Goal: Task Accomplishment & Management: Use online tool/utility

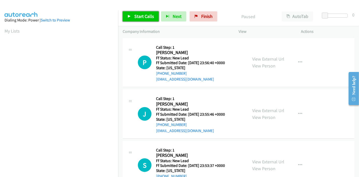
click at [127, 13] on link "Start Calls" at bounding box center [141, 16] width 36 height 10
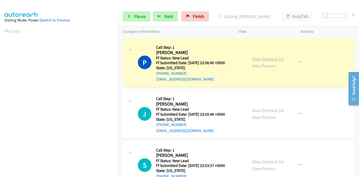
scroll to position [107, 0]
click at [257, 59] on link "View External Url" at bounding box center [268, 59] width 32 height 6
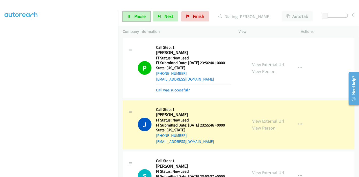
click at [129, 12] on link "Pause" at bounding box center [137, 16] width 28 height 10
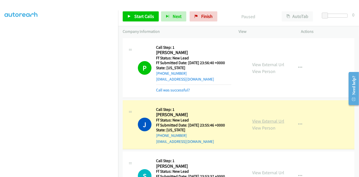
click at [272, 122] on link "View External Url" at bounding box center [268, 121] width 32 height 6
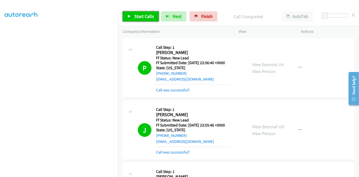
click at [132, 15] on link "Start Calls" at bounding box center [141, 16] width 36 height 10
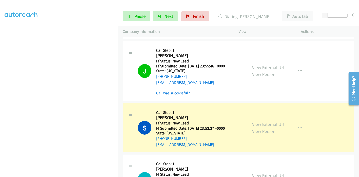
scroll to position [84, 0]
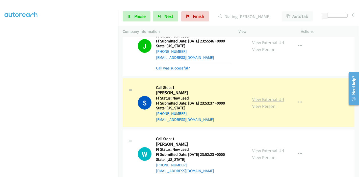
click at [268, 98] on link "View External Url" at bounding box center [268, 99] width 32 height 6
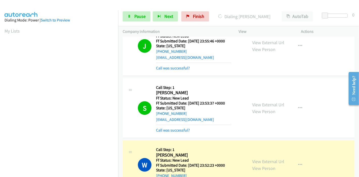
scroll to position [107, 0]
click at [265, 160] on link "View External Url" at bounding box center [268, 162] width 32 height 6
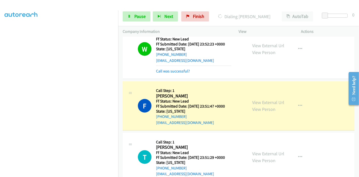
scroll to position [253, 0]
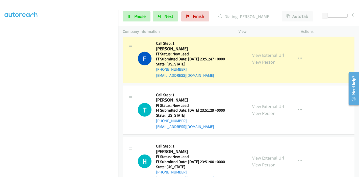
click at [275, 54] on link "View External Url" at bounding box center [268, 55] width 32 height 6
drag, startPoint x: 129, startPoint y: 17, endPoint x: 133, endPoint y: 17, distance: 4.0
click at [130, 17] on icon at bounding box center [130, 17] width 4 height 4
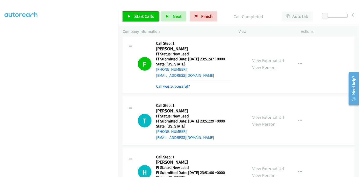
click at [127, 16] on link "Start Calls" at bounding box center [141, 16] width 36 height 10
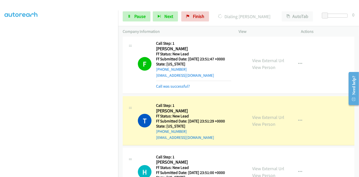
scroll to position [0, 0]
click at [256, 114] on link "View External Url" at bounding box center [268, 117] width 32 height 6
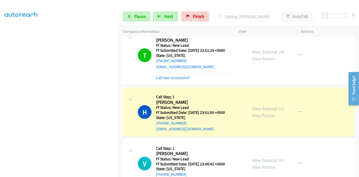
scroll to position [365, 0]
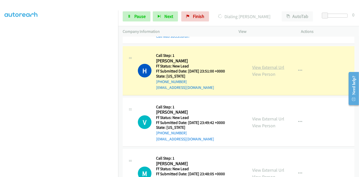
click at [271, 66] on link "View External Url" at bounding box center [268, 67] width 32 height 6
click at [127, 20] on link "Pause" at bounding box center [137, 16] width 28 height 10
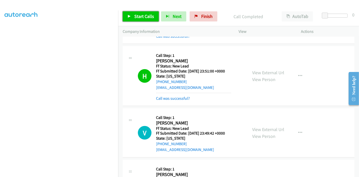
drag, startPoint x: 140, startPoint y: 18, endPoint x: 139, endPoint y: 15, distance: 3.1
click at [140, 17] on span "Start Calls" at bounding box center [144, 16] width 20 height 6
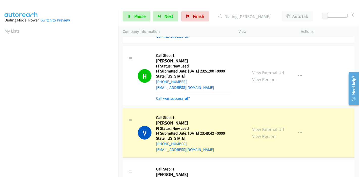
scroll to position [107, 0]
click at [269, 129] on link "View External Url" at bounding box center [268, 130] width 32 height 6
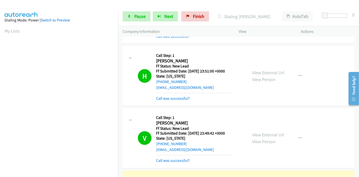
scroll to position [477, 0]
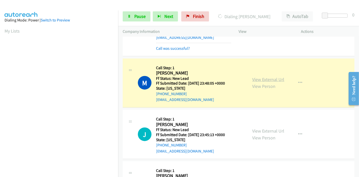
click at [270, 77] on link "View External Url" at bounding box center [268, 80] width 32 height 6
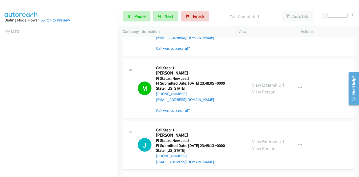
scroll to position [107, 0]
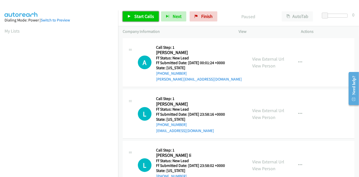
click at [148, 15] on span "Start Calls" at bounding box center [144, 16] width 20 height 6
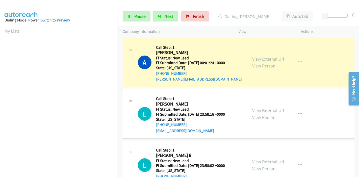
click at [269, 58] on link "View External Url" at bounding box center [268, 59] width 32 height 6
click at [139, 16] on span "Pause" at bounding box center [139, 16] width 11 height 6
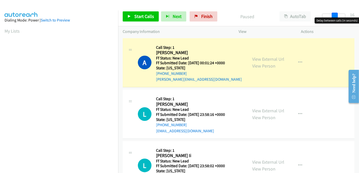
drag, startPoint x: 324, startPoint y: 14, endPoint x: 359, endPoint y: 16, distance: 35.2
click at [359, 16] on div "Start Calls Pause Next Finish Paused AutoTab AutoTab 16" at bounding box center [238, 16] width 241 height 19
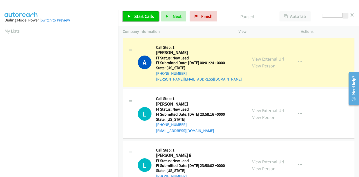
click at [140, 14] on span "Start Calls" at bounding box center [144, 16] width 20 height 6
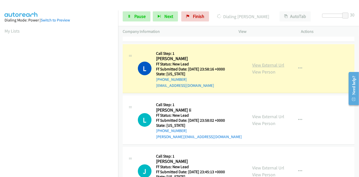
click at [274, 64] on link "View External Url" at bounding box center [268, 65] width 32 height 6
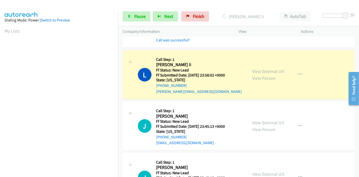
scroll to position [107, 0]
click at [256, 69] on link "View External Url" at bounding box center [268, 71] width 32 height 6
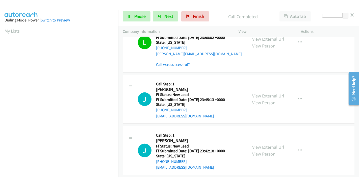
scroll to position [168, 0]
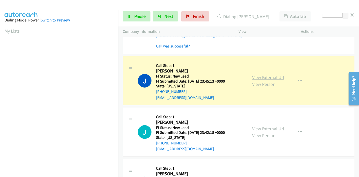
click at [255, 76] on link "View External Url" at bounding box center [268, 78] width 32 height 6
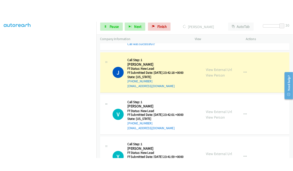
scroll to position [253, 0]
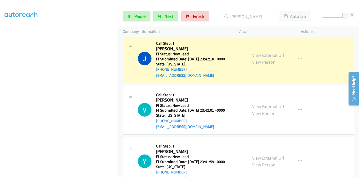
click at [269, 55] on link "View External Url" at bounding box center [268, 55] width 32 height 6
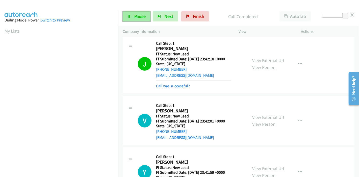
click at [146, 16] on link "Pause" at bounding box center [137, 16] width 28 height 10
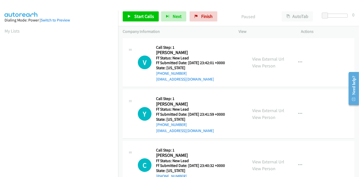
click at [144, 23] on div "Start Calls Pause Next Finish Paused AutoTab AutoTab 0" at bounding box center [238, 16] width 241 height 19
click at [139, 16] on span "Start Calls" at bounding box center [144, 16] width 20 height 6
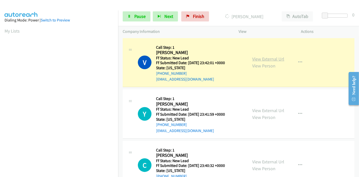
click at [268, 59] on link "View External Url" at bounding box center [268, 59] width 32 height 6
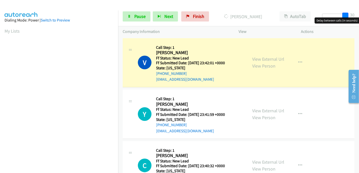
drag, startPoint x: 324, startPoint y: 14, endPoint x: 359, endPoint y: 14, distance: 35.1
click at [359, 14] on div "Start Calls Pause Next Finish Dialing Victoria Morales AutoTab AutoTab 30" at bounding box center [238, 16] width 241 height 19
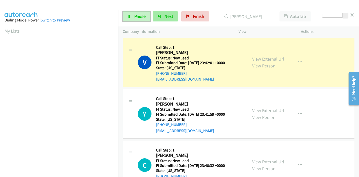
drag, startPoint x: 133, startPoint y: 14, endPoint x: 155, endPoint y: 19, distance: 21.9
click at [133, 14] on link "Pause" at bounding box center [137, 16] width 28 height 10
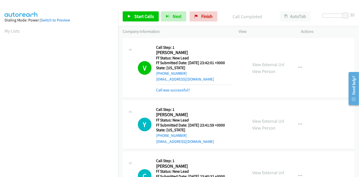
scroll to position [107, 0]
click at [144, 15] on span "Start Calls" at bounding box center [144, 16] width 20 height 6
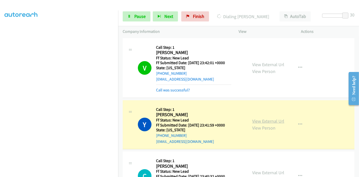
click at [265, 119] on link "View External Url" at bounding box center [268, 121] width 32 height 6
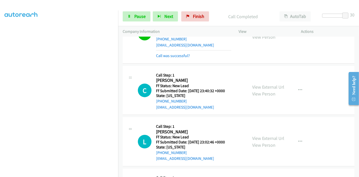
scroll to position [112, 0]
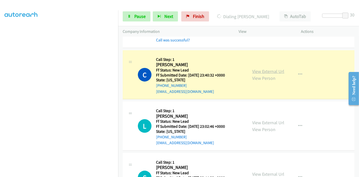
click at [278, 70] on link "View External Url" at bounding box center [268, 71] width 32 height 6
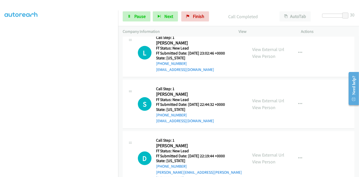
scroll to position [168, 0]
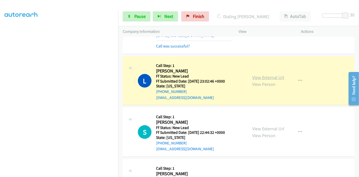
click at [272, 75] on link "View External Url" at bounding box center [268, 78] width 32 height 6
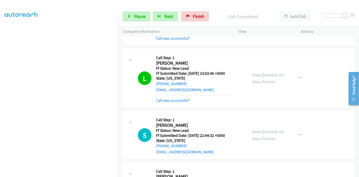
scroll to position [196, 0]
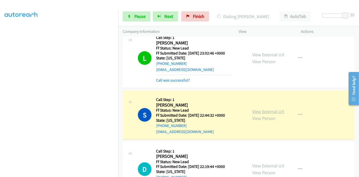
click at [277, 109] on link "View External Url" at bounding box center [268, 112] width 32 height 6
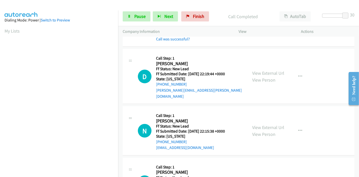
scroll to position [309, 0]
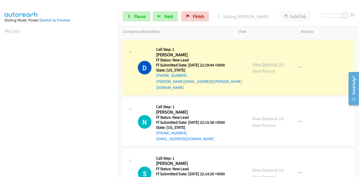
click at [272, 61] on link "View External Url" at bounding box center [268, 64] width 32 height 6
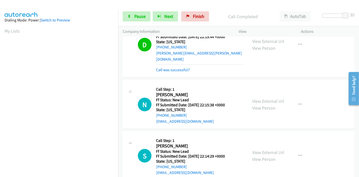
scroll to position [365, 0]
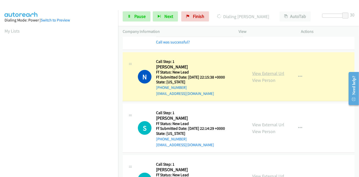
click at [276, 70] on link "View External Url" at bounding box center [268, 73] width 32 height 6
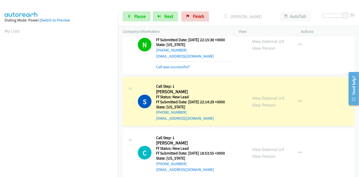
scroll to position [403, 0]
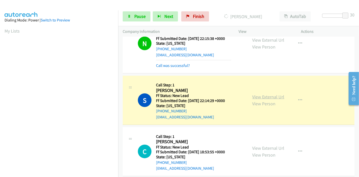
click at [273, 94] on link "View External Url" at bounding box center [268, 97] width 32 height 6
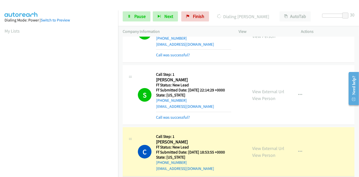
scroll to position [107, 0]
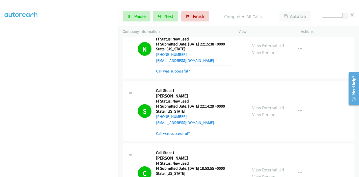
click at [253, 148] on div "View External Url View Person View External Url Email Schedule/Manage Callback …" at bounding box center [281, 173] width 67 height 51
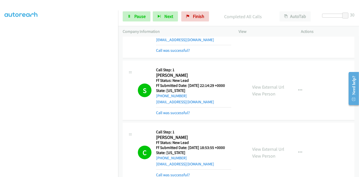
scroll to position [447, 0]
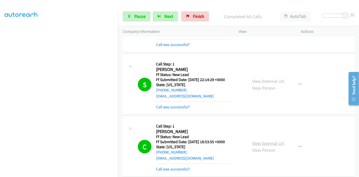
click at [271, 140] on link "View External Url" at bounding box center [268, 143] width 32 height 6
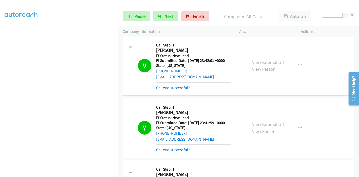
scroll to position [0, 0]
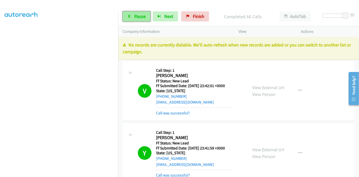
click at [130, 17] on icon at bounding box center [130, 17] width 4 height 4
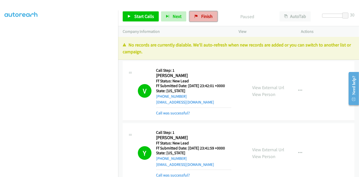
click at [205, 14] on span "Finish" at bounding box center [206, 16] width 11 height 6
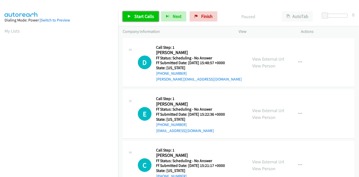
click at [130, 14] on link "Start Calls" at bounding box center [141, 16] width 36 height 10
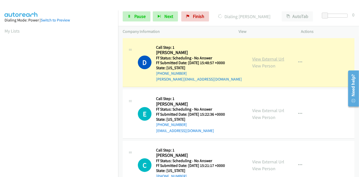
scroll to position [107, 0]
click at [271, 58] on link "View External Url" at bounding box center [268, 59] width 32 height 6
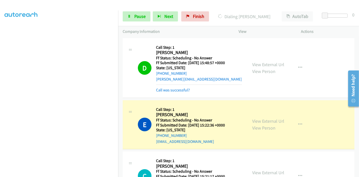
scroll to position [0, 0]
click at [261, 119] on link "View External Url" at bounding box center [268, 121] width 32 height 6
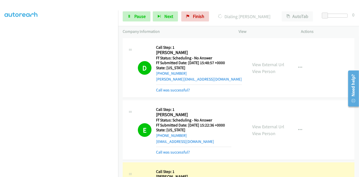
scroll to position [112, 0]
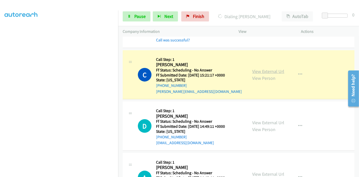
click at [272, 72] on link "View External Url" at bounding box center [268, 71] width 32 height 6
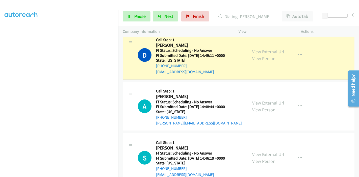
scroll to position [196, 0]
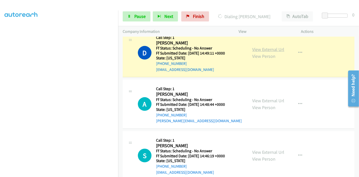
click at [256, 47] on link "View External Url" at bounding box center [268, 49] width 32 height 6
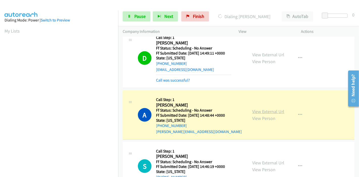
click at [280, 111] on link "View External Url" at bounding box center [268, 112] width 32 height 6
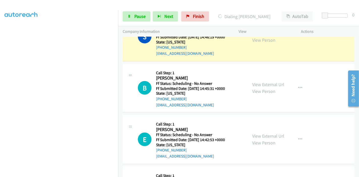
scroll to position [309, 0]
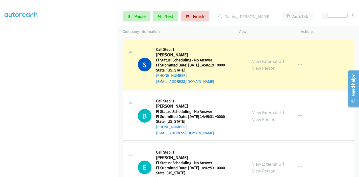
click at [274, 61] on link "View External Url" at bounding box center [268, 61] width 32 height 6
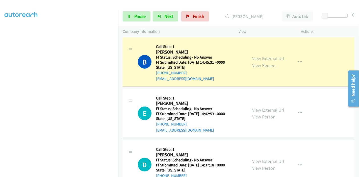
scroll to position [365, 0]
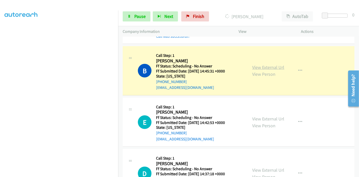
click at [258, 66] on link "View External Url" at bounding box center [268, 67] width 32 height 6
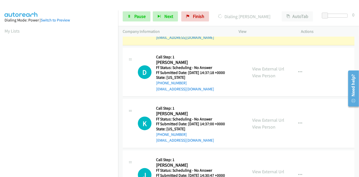
scroll to position [421, 0]
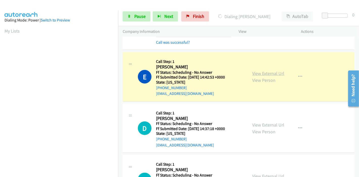
click at [274, 70] on link "View External Url" at bounding box center [268, 73] width 32 height 6
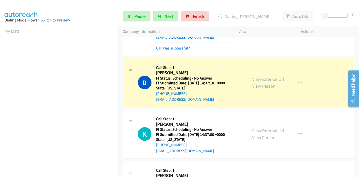
scroll to position [505, 0]
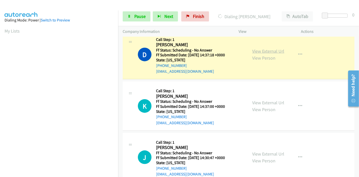
click at [275, 49] on link "View External Url" at bounding box center [268, 51] width 32 height 6
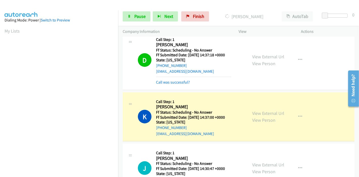
scroll to position [107, 0]
click at [262, 112] on link "View External Url" at bounding box center [268, 113] width 32 height 6
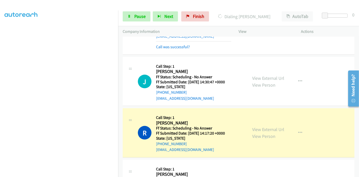
scroll to position [645, 0]
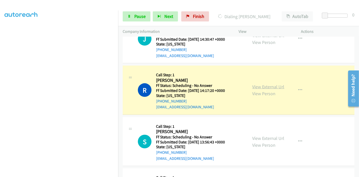
click at [279, 85] on link "View External Url" at bounding box center [268, 87] width 32 height 6
drag, startPoint x: 132, startPoint y: 14, endPoint x: 139, endPoint y: 15, distance: 6.6
click at [133, 14] on link "Pause" at bounding box center [137, 16] width 28 height 10
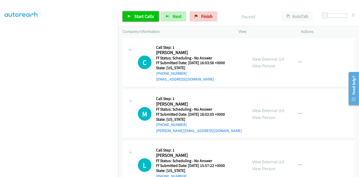
click at [128, 14] on link "Start Calls" at bounding box center [141, 16] width 36 height 10
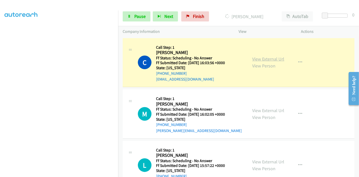
click at [252, 57] on link "View External Url" at bounding box center [268, 59] width 32 height 6
click at [139, 16] on span "Pause" at bounding box center [139, 16] width 11 height 6
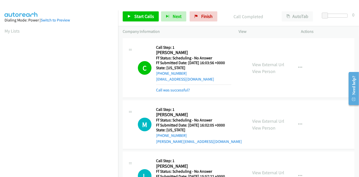
scroll to position [107, 0]
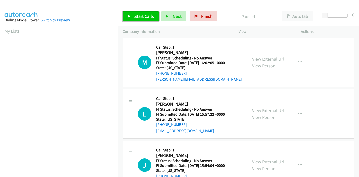
click at [138, 18] on span "Start Calls" at bounding box center [144, 16] width 20 height 6
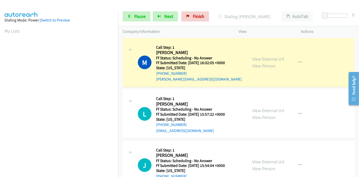
scroll to position [107, 0]
click at [252, 60] on link "View External Url" at bounding box center [268, 59] width 32 height 6
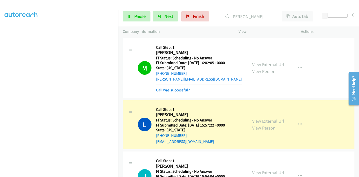
click at [255, 121] on link "View External Url" at bounding box center [268, 121] width 32 height 6
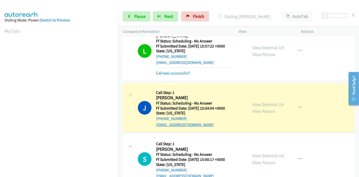
scroll to position [84, 0]
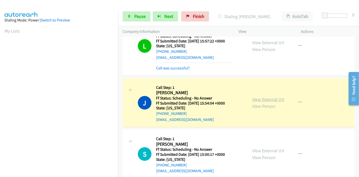
click at [259, 99] on link "View External Url" at bounding box center [268, 99] width 32 height 6
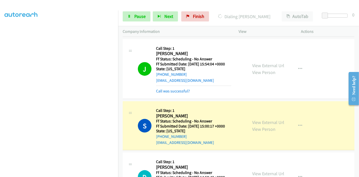
scroll to position [168, 0]
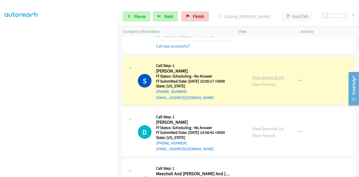
click at [265, 76] on link "View External Url" at bounding box center [268, 78] width 32 height 6
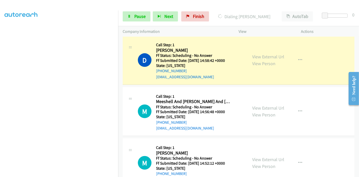
scroll to position [253, 0]
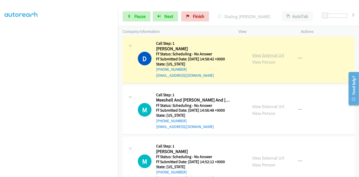
click at [253, 54] on link "View External Url" at bounding box center [268, 55] width 32 height 6
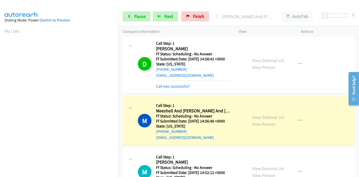
scroll to position [107, 0]
click at [271, 115] on link "View External Url" at bounding box center [268, 117] width 32 height 6
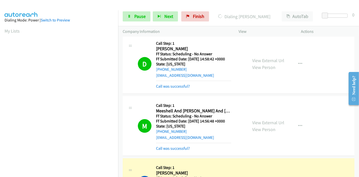
scroll to position [337, 0]
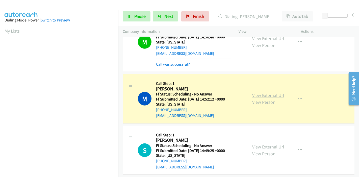
click at [262, 92] on link "View External Url" at bounding box center [268, 95] width 32 height 6
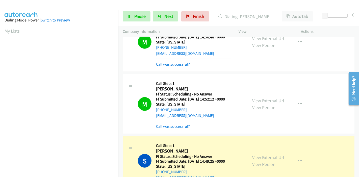
click at [250, 156] on div "View External Url View Person View External Url Email Schedule/Manage Callback …" at bounding box center [281, 161] width 67 height 40
click at [252, 157] on link "View External Url" at bounding box center [268, 158] width 32 height 6
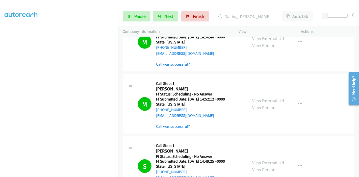
scroll to position [449, 0]
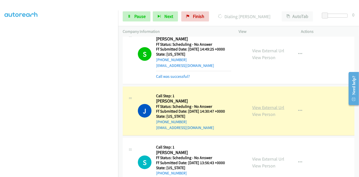
click at [255, 106] on link "View External Url" at bounding box center [268, 108] width 32 height 6
click at [138, 14] on span "Pause" at bounding box center [139, 16] width 11 height 6
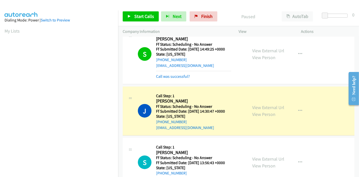
scroll to position [107, 0]
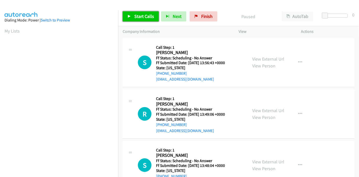
click at [141, 16] on span "Start Calls" at bounding box center [144, 16] width 20 height 6
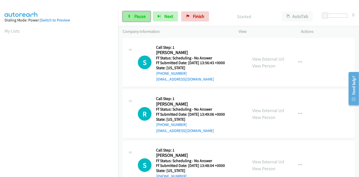
click at [131, 14] on link "Pause" at bounding box center [137, 16] width 28 height 10
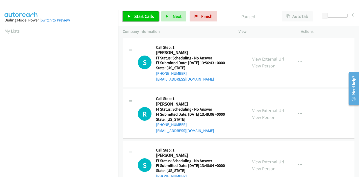
click at [131, 14] on link "Start Calls" at bounding box center [141, 16] width 36 height 10
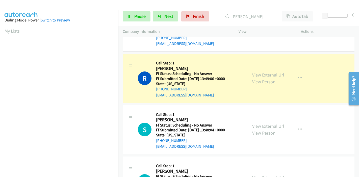
scroll to position [56, 0]
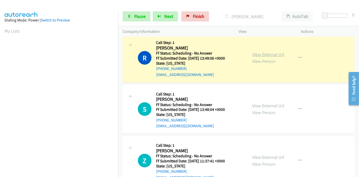
click at [267, 52] on link "View External Url" at bounding box center [268, 55] width 32 height 6
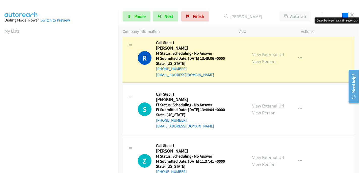
drag, startPoint x: 324, startPoint y: 15, endPoint x: 359, endPoint y: 15, distance: 35.1
click at [359, 15] on div "Start Calls Pause Next Finish Dialing Rachael Brunson AutoTab AutoTab 30" at bounding box center [238, 16] width 241 height 19
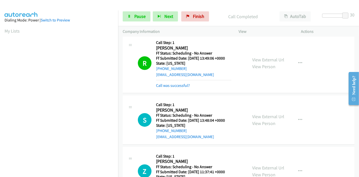
scroll to position [107, 0]
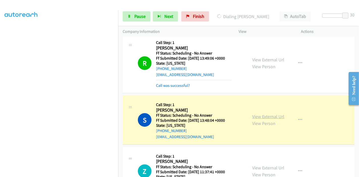
click at [261, 119] on link "View External Url" at bounding box center [268, 117] width 32 height 6
click at [258, 58] on link "View External Url" at bounding box center [268, 60] width 32 height 6
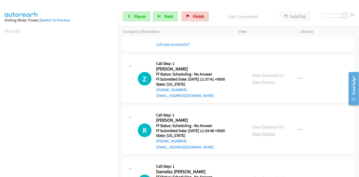
scroll to position [168, 0]
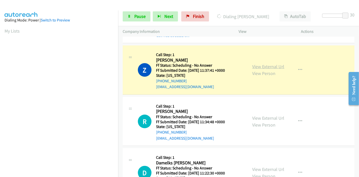
click at [275, 65] on link "View External Url" at bounding box center [268, 67] width 32 height 6
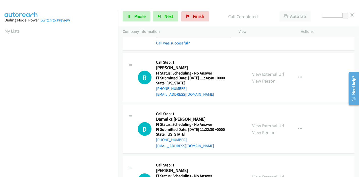
scroll to position [224, 0]
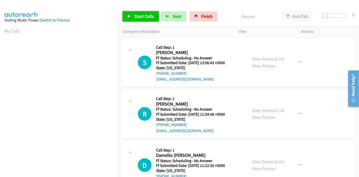
click at [139, 18] on span "Start Calls" at bounding box center [144, 16] width 20 height 6
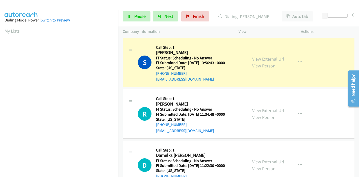
click at [277, 59] on link "View External Url" at bounding box center [268, 59] width 32 height 6
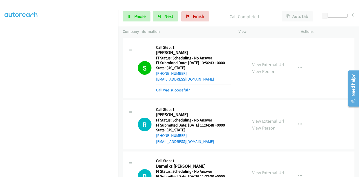
scroll to position [28, 0]
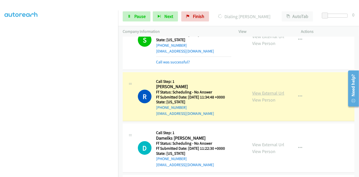
click at [270, 92] on link "View External Url" at bounding box center [268, 93] width 32 height 6
click at [135, 17] on span "Pause" at bounding box center [139, 16] width 11 height 6
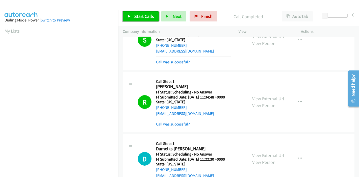
click at [132, 17] on link "Start Calls" at bounding box center [141, 16] width 36 height 10
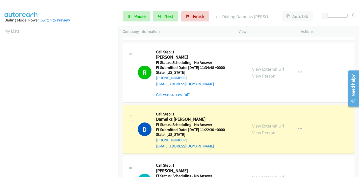
scroll to position [84, 0]
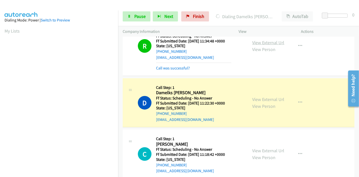
click at [255, 42] on link "View External Url" at bounding box center [268, 43] width 32 height 6
click at [135, 15] on span "Pause" at bounding box center [139, 16] width 11 height 6
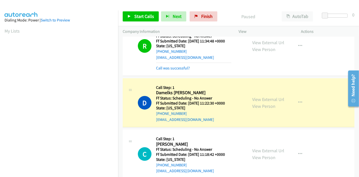
scroll to position [107, 0]
click at [253, 99] on link "View External Url" at bounding box center [268, 99] width 32 height 6
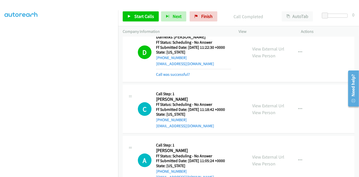
scroll to position [140, 0]
drag, startPoint x: 144, startPoint y: 12, endPoint x: 149, endPoint y: 12, distance: 4.6
click at [144, 12] on link "Start Calls" at bounding box center [141, 16] width 36 height 10
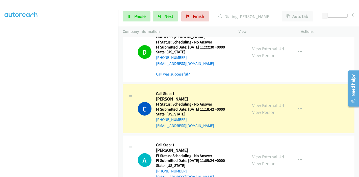
scroll to position [107, 0]
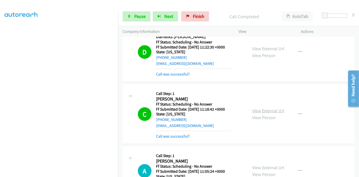
click at [255, 108] on link "View External Url" at bounding box center [268, 111] width 32 height 6
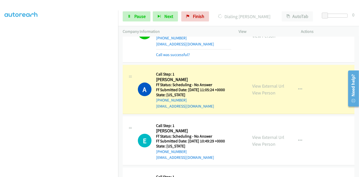
scroll to position [253, 0]
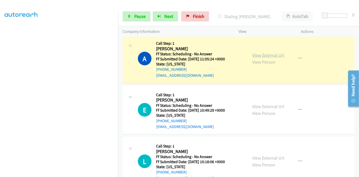
click at [261, 56] on link "View External Url" at bounding box center [268, 55] width 32 height 6
click at [131, 20] on link "Pause" at bounding box center [137, 16] width 28 height 10
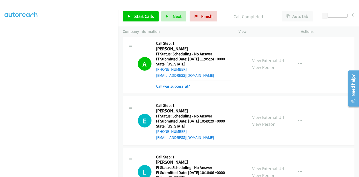
scroll to position [281, 0]
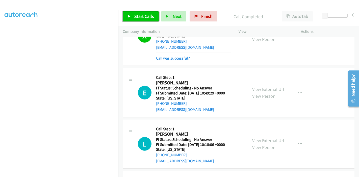
click at [138, 14] on span "Start Calls" at bounding box center [144, 16] width 20 height 6
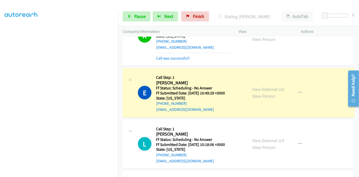
scroll to position [0, 0]
click at [257, 89] on link "View External Url" at bounding box center [268, 89] width 32 height 6
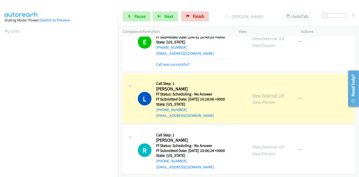
click at [252, 95] on link "View External Url" at bounding box center [268, 95] width 32 height 6
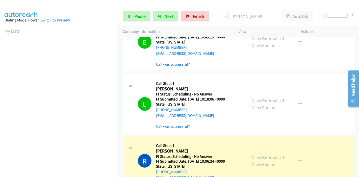
scroll to position [107, 0]
click at [254, 155] on link "View External Url" at bounding box center [268, 158] width 32 height 6
drag, startPoint x: 129, startPoint y: 15, endPoint x: 133, endPoint y: 14, distance: 4.1
click at [129, 15] on icon at bounding box center [130, 17] width 4 height 4
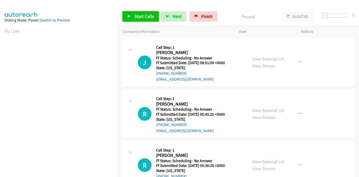
click at [146, 14] on span "Start Calls" at bounding box center [144, 16] width 20 height 6
click at [143, 18] on span "Start Calls" at bounding box center [144, 16] width 20 height 6
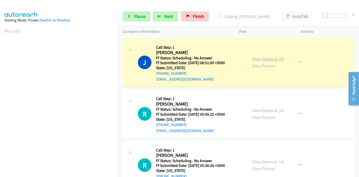
click at [252, 59] on link "View External Url" at bounding box center [268, 59] width 32 height 6
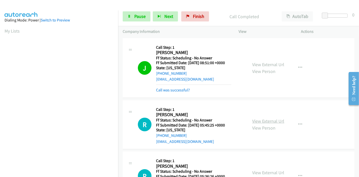
click at [254, 121] on link "View External Url" at bounding box center [268, 121] width 32 height 6
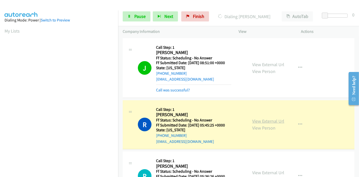
click at [252, 122] on link "View External Url" at bounding box center [268, 121] width 32 height 6
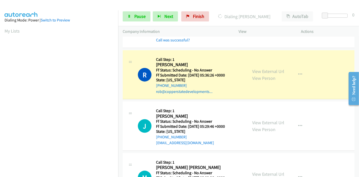
scroll to position [28, 0]
click at [261, 71] on link "View External Url" at bounding box center [268, 71] width 32 height 6
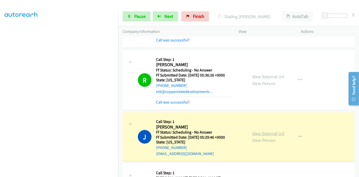
click at [252, 134] on link "View External Url" at bounding box center [268, 134] width 32 height 6
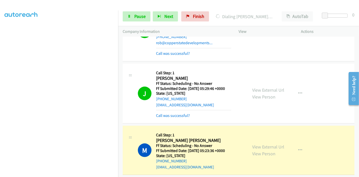
scroll to position [224, 0]
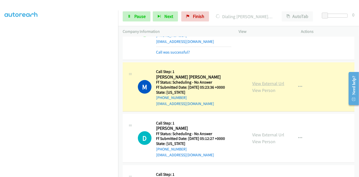
click at [258, 83] on link "View External Url" at bounding box center [268, 84] width 32 height 6
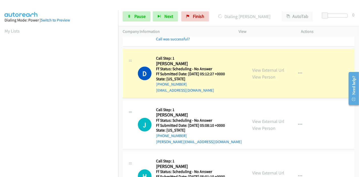
scroll to position [309, 0]
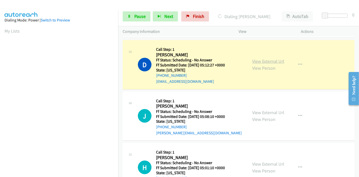
click at [274, 61] on link "View External Url" at bounding box center [268, 61] width 32 height 6
click at [140, 15] on span "Pause" at bounding box center [139, 16] width 11 height 6
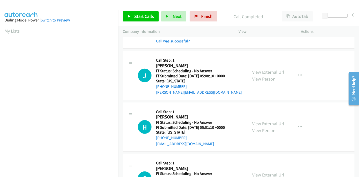
scroll to position [365, 0]
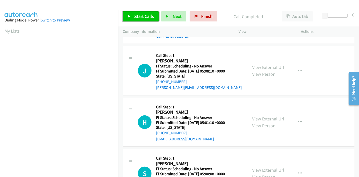
click at [135, 19] on span "Start Calls" at bounding box center [144, 16] width 20 height 6
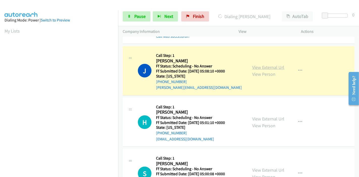
click at [271, 68] on link "View External Url" at bounding box center [268, 67] width 32 height 6
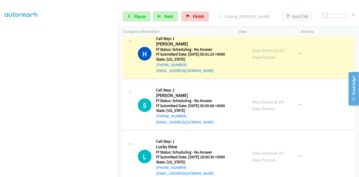
scroll to position [449, 0]
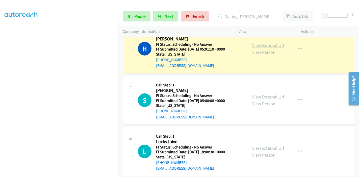
click at [274, 45] on link "View External Url" at bounding box center [268, 45] width 32 height 6
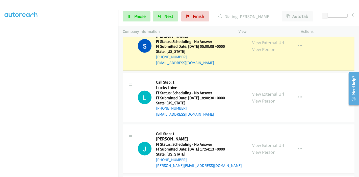
scroll to position [505, 0]
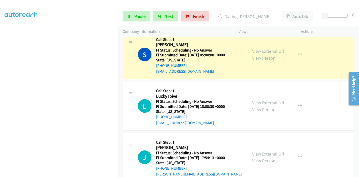
click at [274, 49] on link "View External Url" at bounding box center [268, 51] width 32 height 6
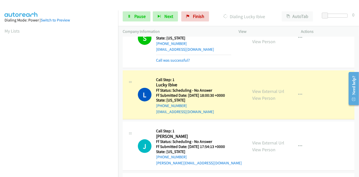
scroll to position [561, 0]
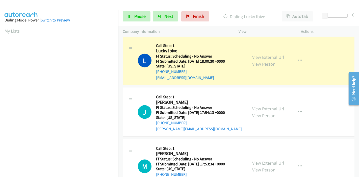
click at [276, 57] on link "View External Url" at bounding box center [268, 57] width 32 height 6
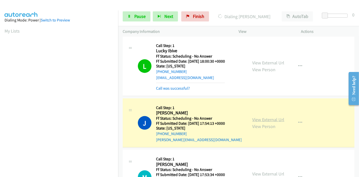
click at [263, 118] on link "View External Url" at bounding box center [268, 120] width 32 height 6
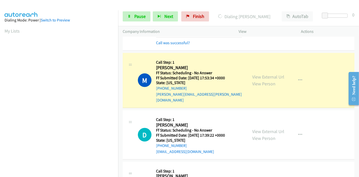
scroll to position [673, 0]
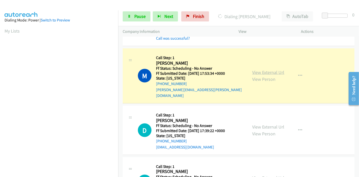
click at [252, 69] on link "View External Url" at bounding box center [268, 72] width 32 height 6
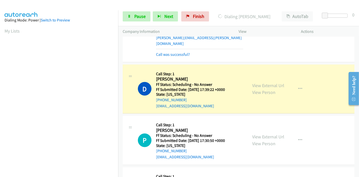
scroll to position [730, 0]
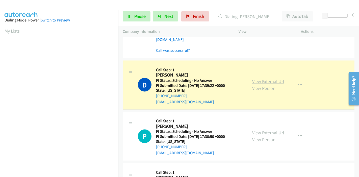
click at [267, 79] on link "View External Url" at bounding box center [268, 82] width 32 height 6
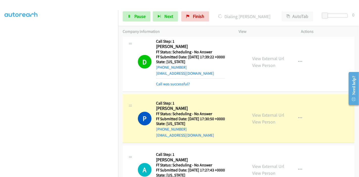
scroll to position [786, 0]
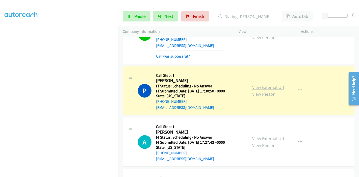
click at [261, 85] on link "View External Url" at bounding box center [268, 88] width 32 height 6
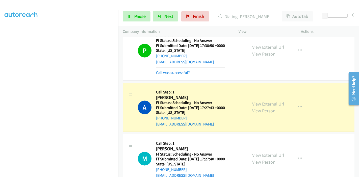
scroll to position [842, 0]
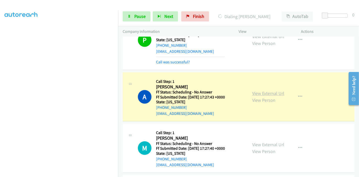
click at [255, 91] on link "View External Url" at bounding box center [268, 94] width 32 height 6
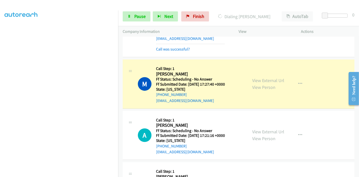
scroll to position [926, 0]
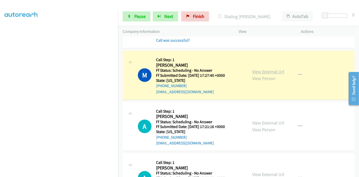
click at [253, 69] on link "View External Url" at bounding box center [268, 72] width 32 height 6
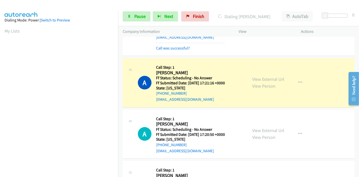
scroll to position [982, 0]
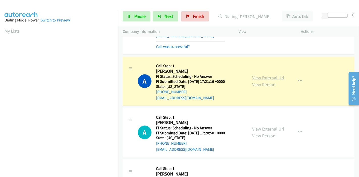
click at [264, 75] on link "View External Url" at bounding box center [268, 78] width 32 height 6
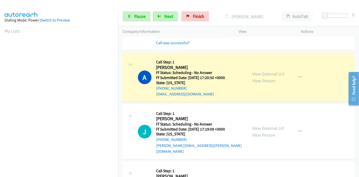
scroll to position [1066, 0]
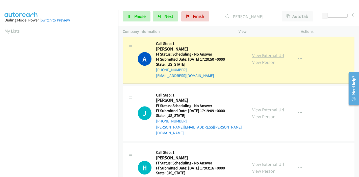
click at [270, 53] on link "View External Url" at bounding box center [268, 56] width 32 height 6
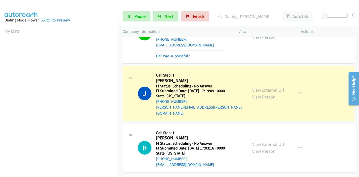
scroll to position [1123, 0]
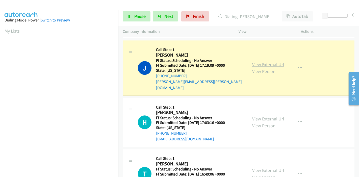
click at [266, 62] on link "View External Url" at bounding box center [268, 65] width 32 height 6
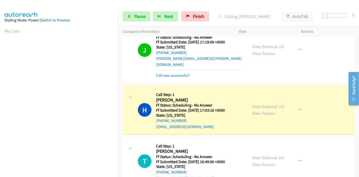
scroll to position [1179, 0]
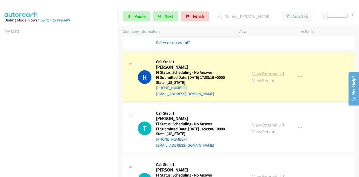
click at [272, 71] on link "View External Url" at bounding box center [268, 74] width 32 height 6
click at [143, 14] on span "Pause" at bounding box center [139, 16] width 11 height 6
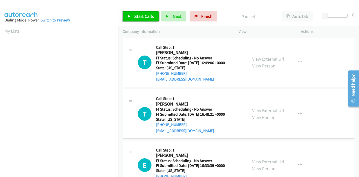
click at [128, 16] on icon at bounding box center [130, 17] width 4 height 4
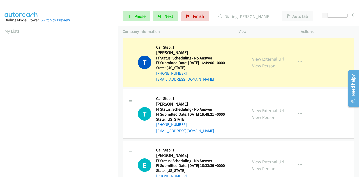
click at [256, 58] on link "View External Url" at bounding box center [268, 59] width 32 height 6
click at [140, 16] on span "Pause" at bounding box center [139, 16] width 11 height 6
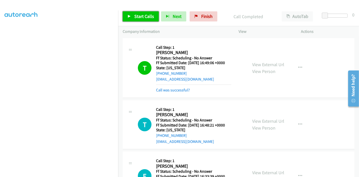
click at [131, 18] on link "Start Calls" at bounding box center [141, 16] width 36 height 10
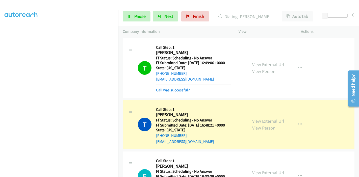
click at [274, 121] on link "View External Url" at bounding box center [268, 121] width 32 height 6
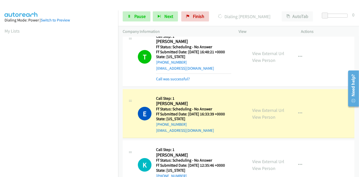
scroll to position [112, 0]
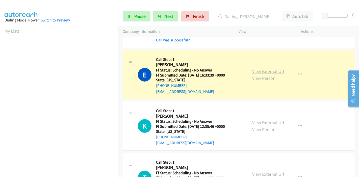
click at [277, 71] on link "View External Url" at bounding box center [268, 71] width 32 height 6
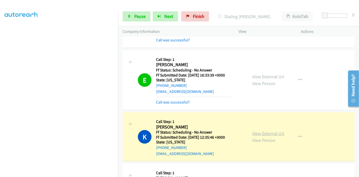
click at [253, 132] on link "View External Url" at bounding box center [268, 134] width 32 height 6
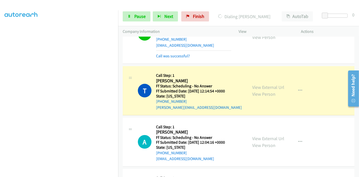
scroll to position [224, 0]
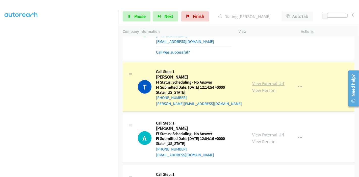
click at [258, 82] on link "View External Url" at bounding box center [268, 84] width 32 height 6
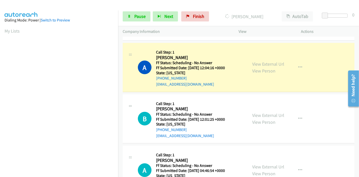
scroll to position [309, 0]
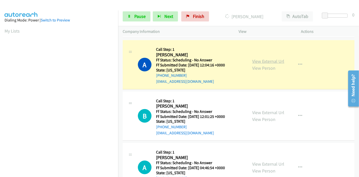
click at [252, 60] on link "View External Url" at bounding box center [268, 61] width 32 height 6
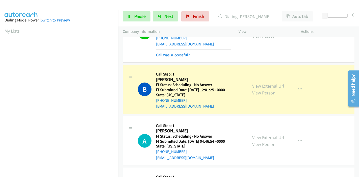
scroll to position [393, 0]
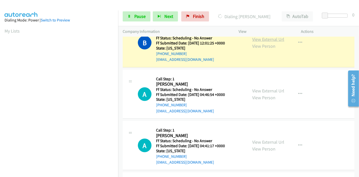
click at [273, 40] on link "View External Url" at bounding box center [268, 39] width 32 height 6
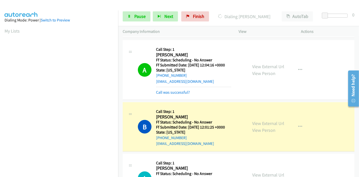
scroll to position [0, 0]
click at [138, 14] on span "Pause" at bounding box center [139, 16] width 11 height 6
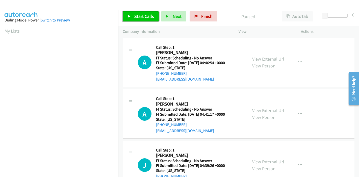
click at [133, 13] on link "Start Calls" at bounding box center [141, 16] width 36 height 10
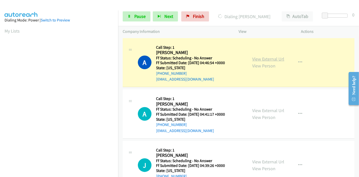
click at [278, 59] on link "View External Url" at bounding box center [268, 59] width 32 height 6
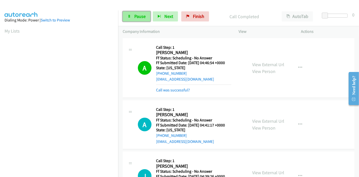
drag, startPoint x: 127, startPoint y: 15, endPoint x: 130, endPoint y: 16, distance: 3.3
click at [127, 15] on link "Pause" at bounding box center [137, 16] width 28 height 10
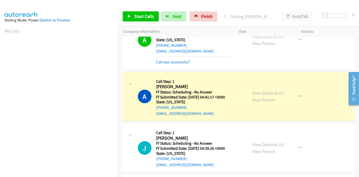
scroll to position [28, 0]
click at [272, 94] on link "View External Url" at bounding box center [268, 93] width 32 height 6
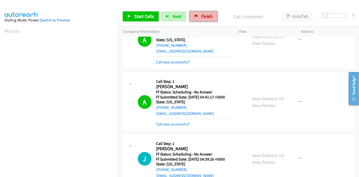
drag, startPoint x: 198, startPoint y: 15, endPoint x: 205, endPoint y: 14, distance: 7.2
click at [198, 15] on link "Finish" at bounding box center [204, 16] width 28 height 10
